Goal: Information Seeking & Learning: Learn about a topic

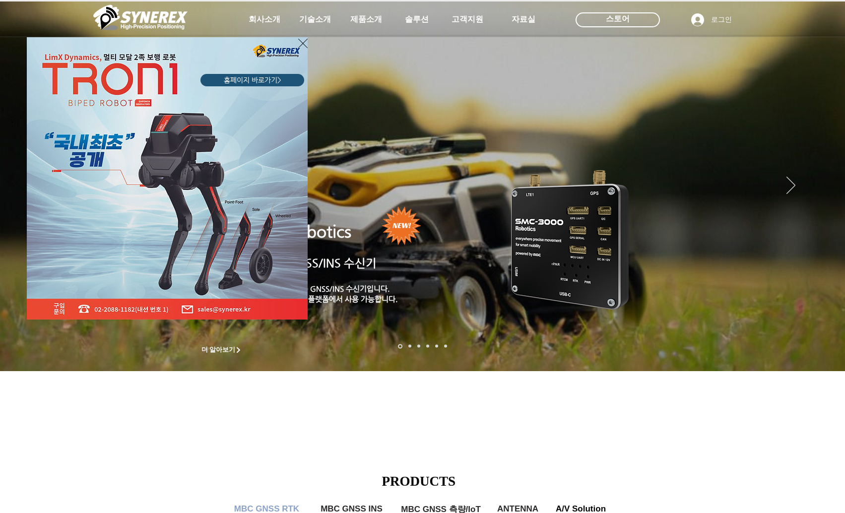
click at [356, 21] on div "LimX Dinamics" at bounding box center [422, 256] width 845 height 513
click at [299, 43] on icon "사이트로 돌아가기" at bounding box center [302, 43] width 9 height 12
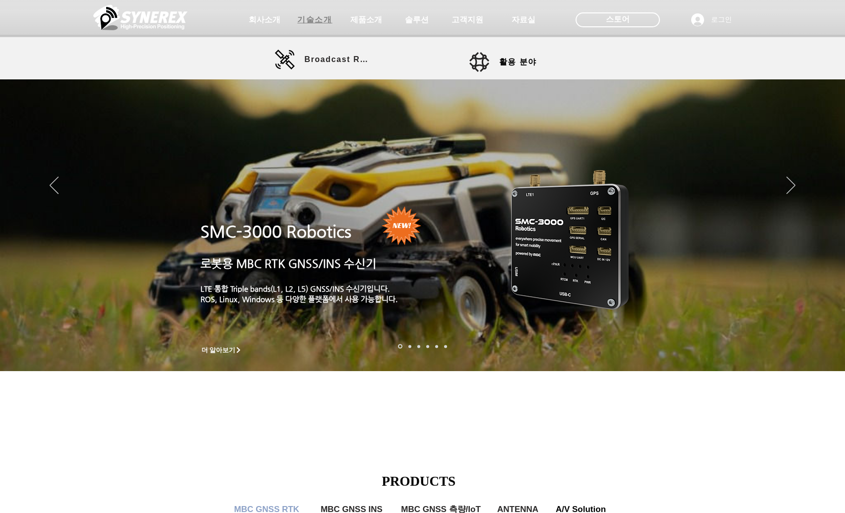
click at [311, 29] on span "기술소개" at bounding box center [315, 20] width 50 height 20
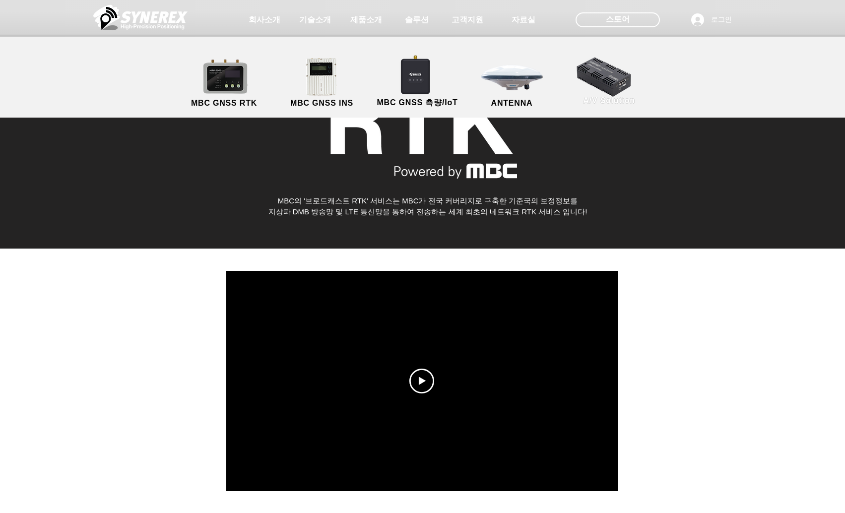
click at [586, 77] on link "A/V Solution" at bounding box center [608, 81] width 89 height 52
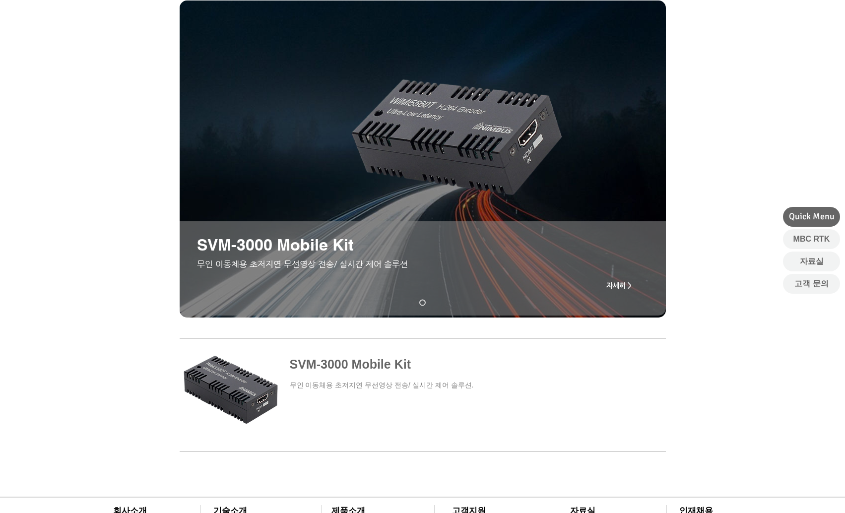
scroll to position [292, 0]
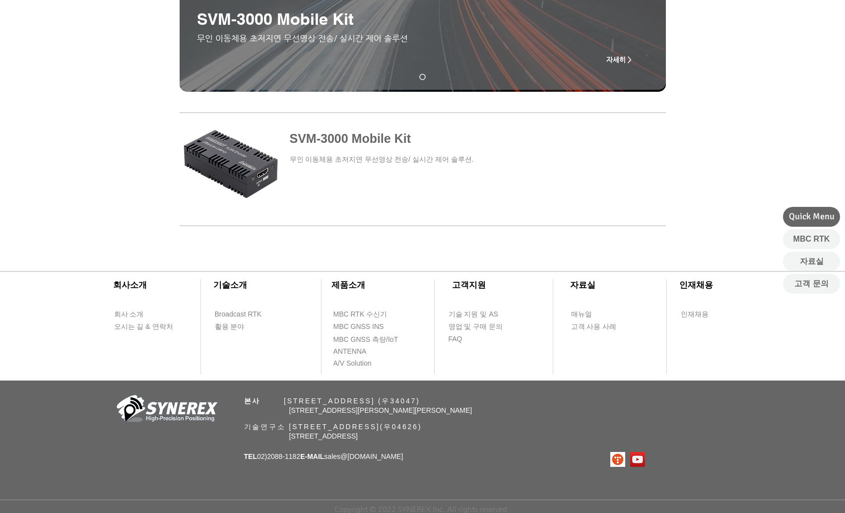
click at [563, 365] on div at bounding box center [422, 316] width 845 height 127
click at [743, 206] on div at bounding box center [422, 178] width 845 height 152
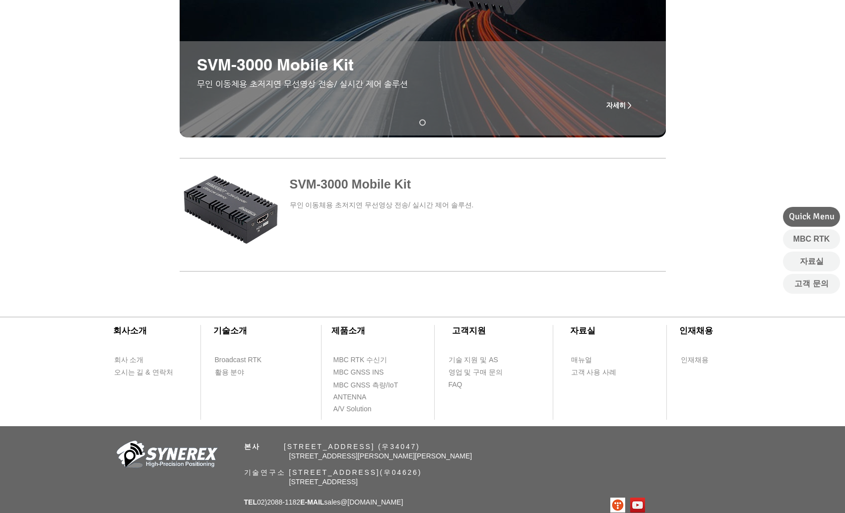
scroll to position [243, 0]
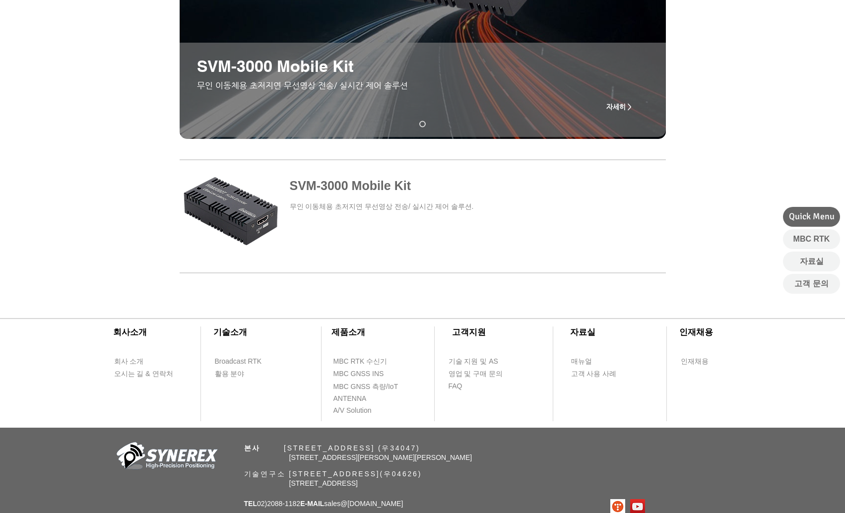
click at [686, 223] on div at bounding box center [422, 225] width 845 height 152
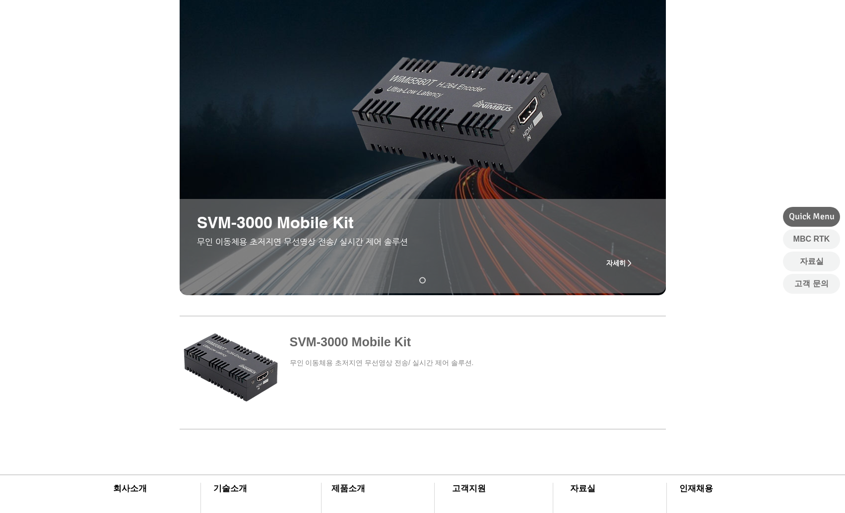
scroll to position [0, 0]
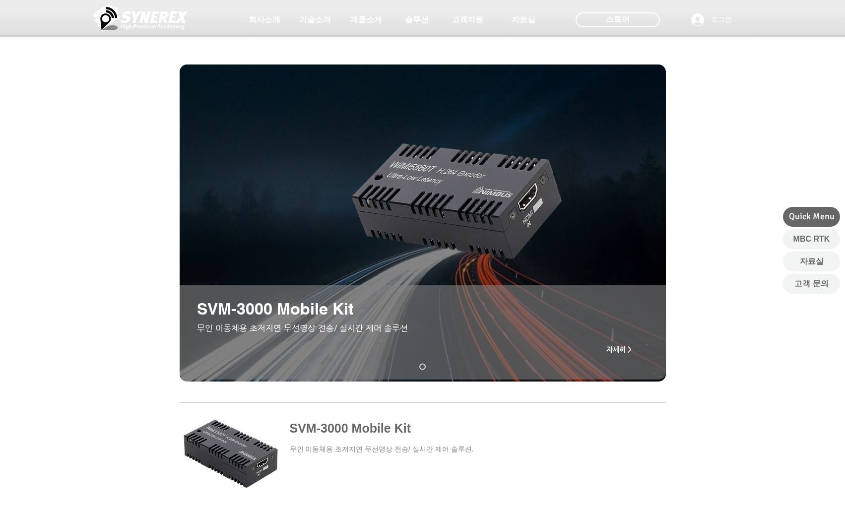
click at [744, 283] on div "main content" at bounding box center [422, 272] width 845 height 240
click at [737, 263] on div "main content" at bounding box center [422, 272] width 845 height 240
click at [749, 360] on div "main content" at bounding box center [422, 272] width 845 height 240
